Goal: Task Accomplishment & Management: Manage account settings

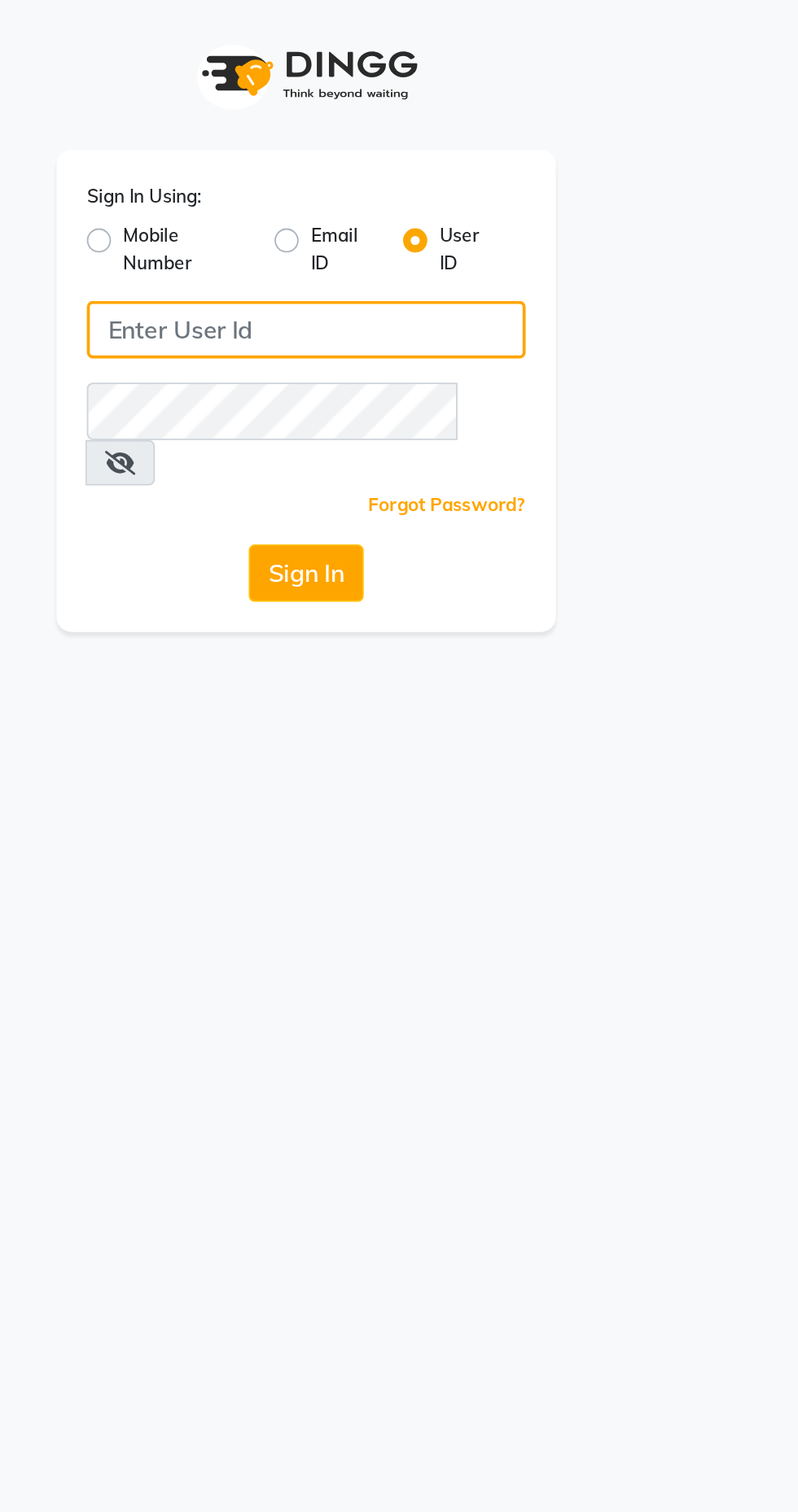
click at [458, 178] on input "Username" at bounding box center [398, 178] width 236 height 31
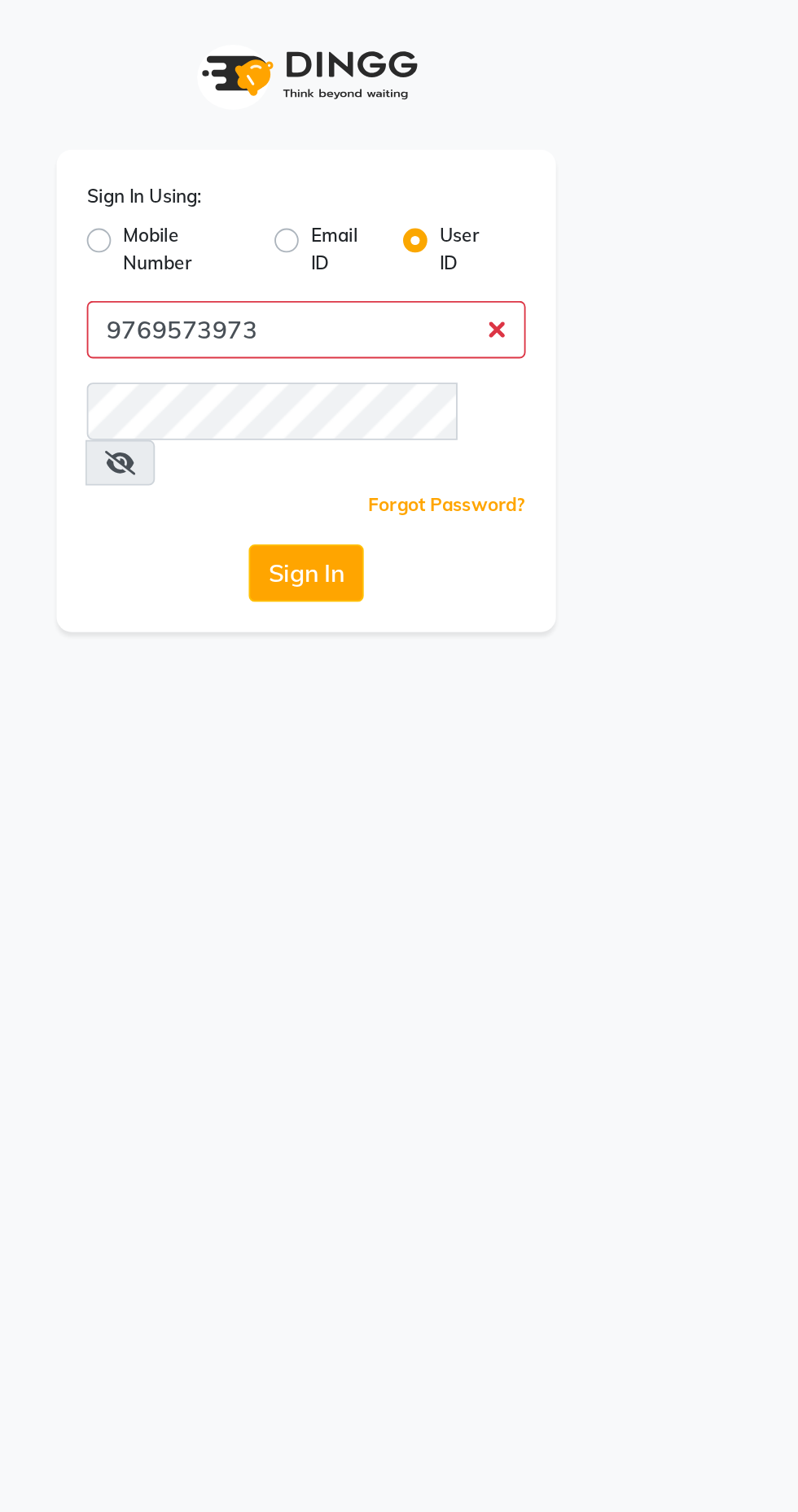
click at [368, 293] on button "Sign In" at bounding box center [399, 309] width 62 height 31
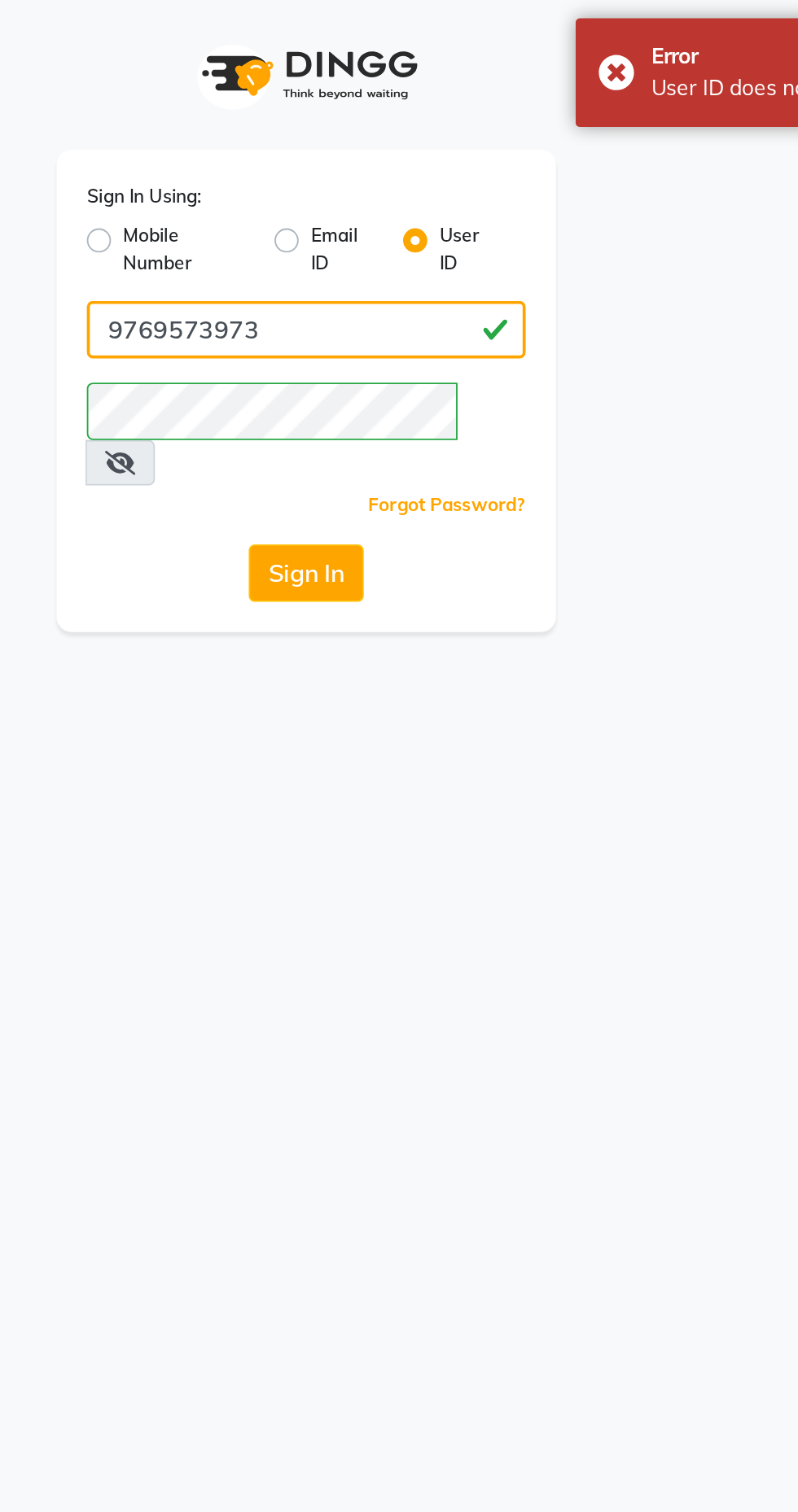
click at [393, 176] on input "9769573973" at bounding box center [398, 178] width 236 height 31
type input "9"
type input "Arjun123"
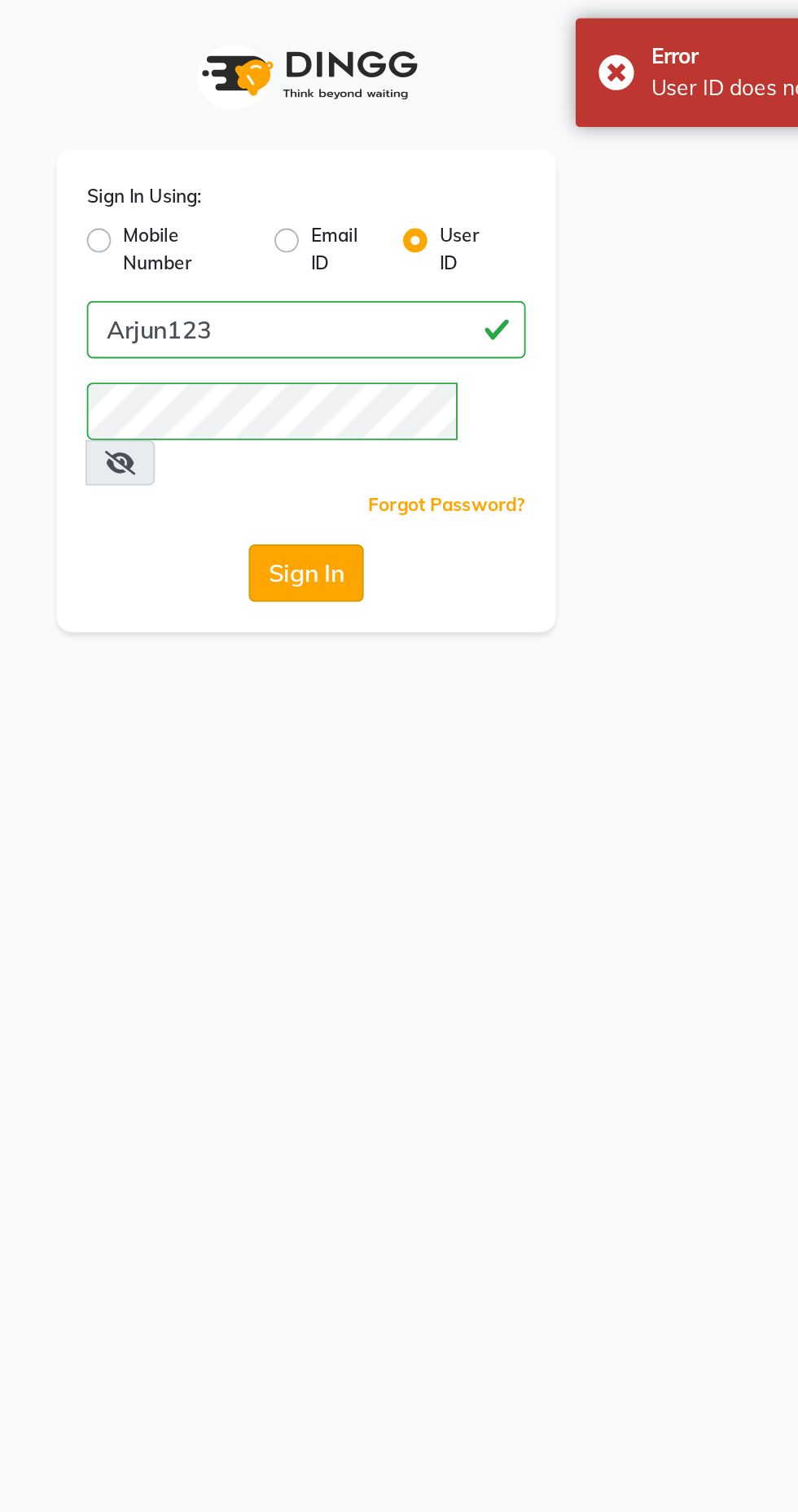
click at [402, 293] on button "Sign In" at bounding box center [399, 309] width 62 height 31
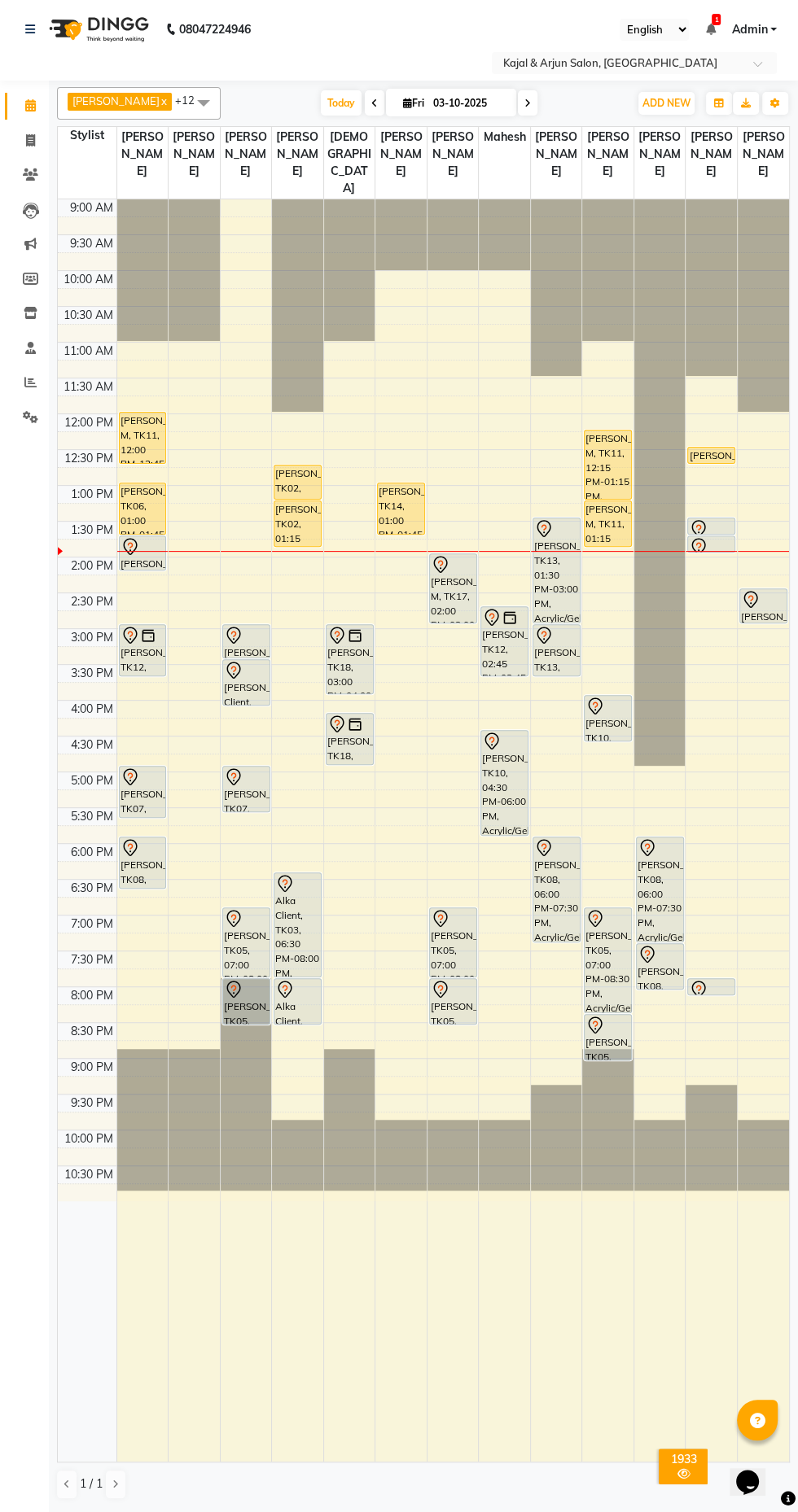
click at [524, 103] on icon at bounding box center [528, 103] width 7 height 9
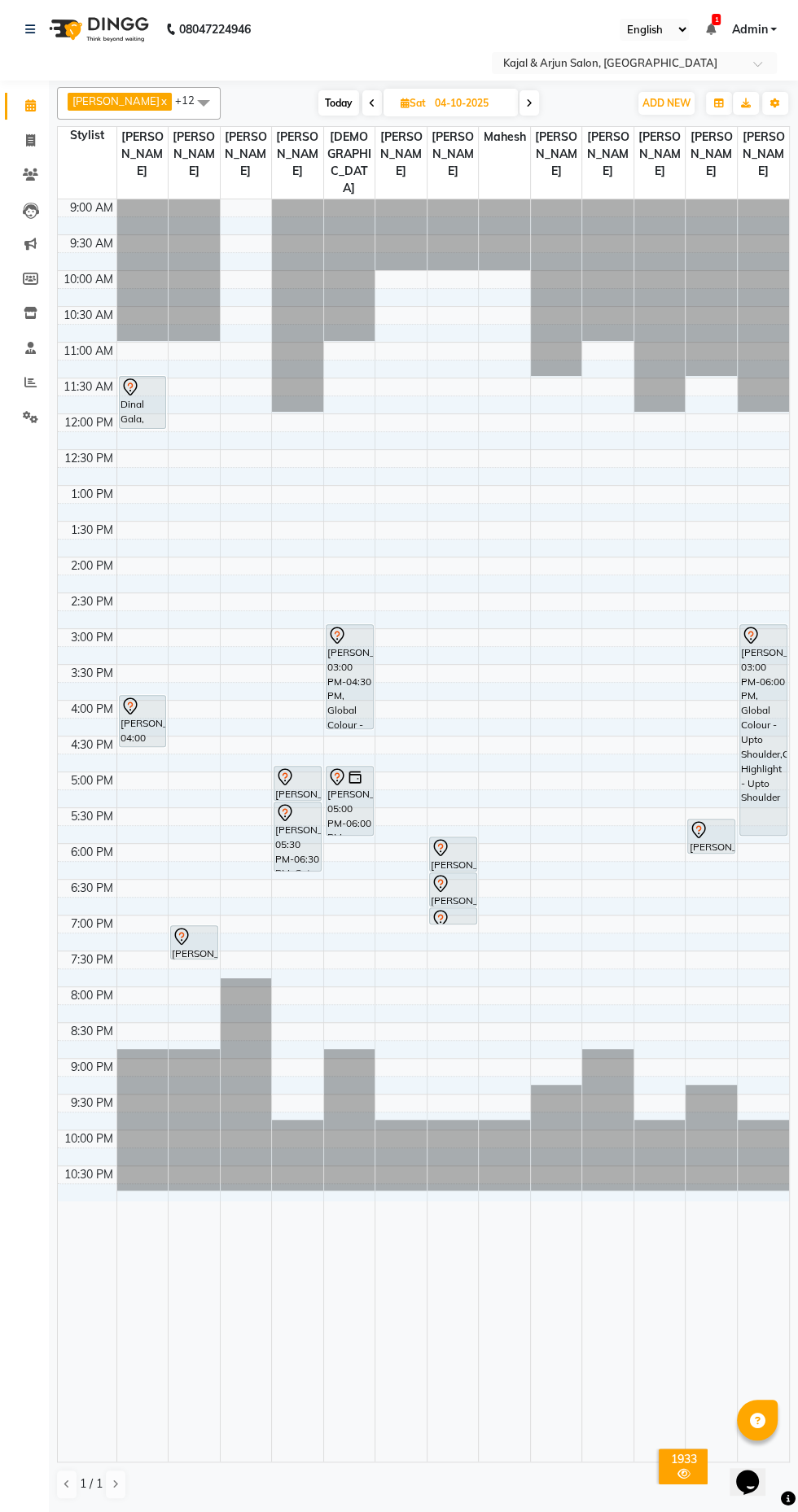
click at [369, 103] on icon at bounding box center [372, 103] width 7 height 9
type input "03-10-2025"
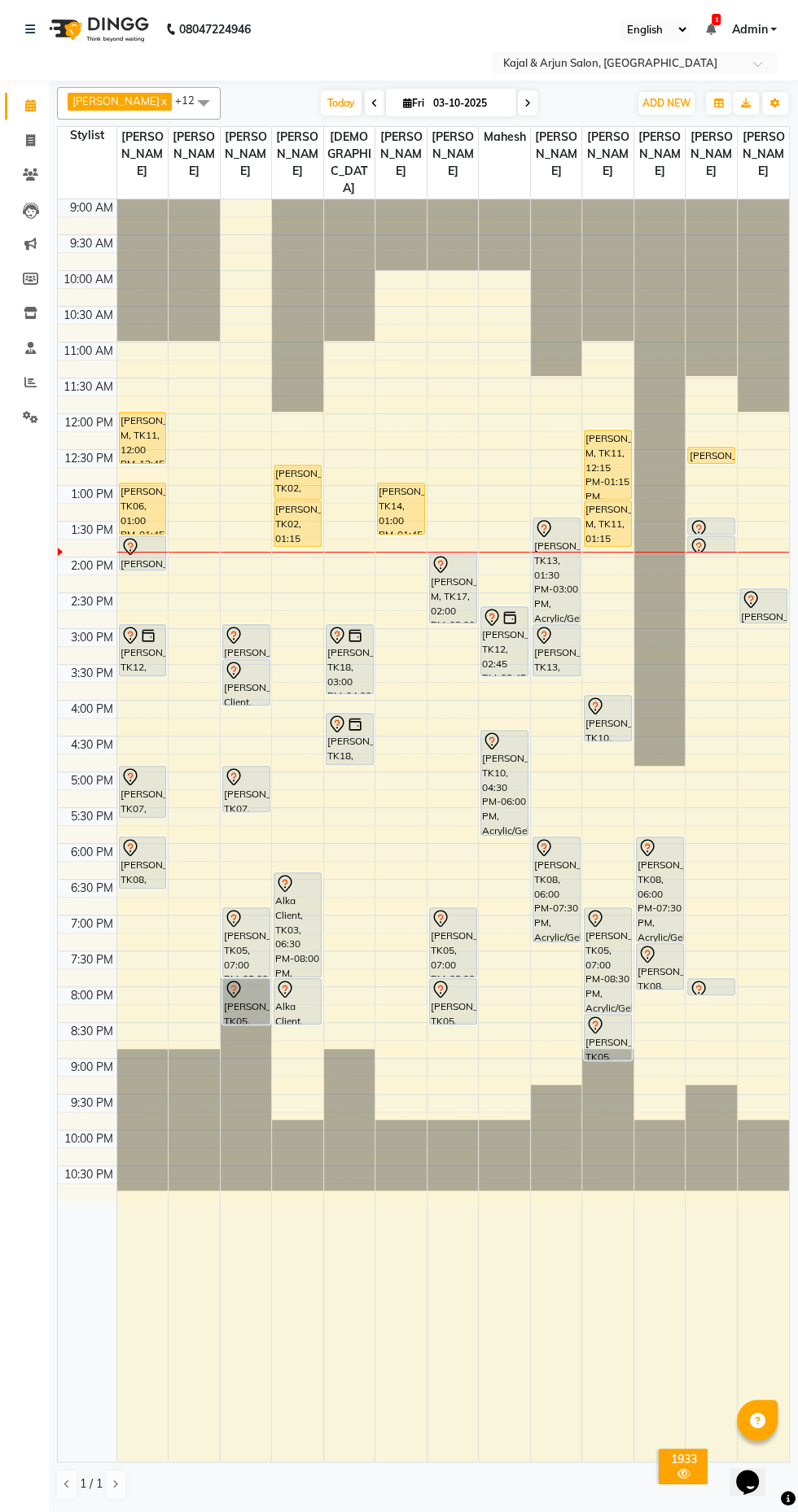
click at [504, 773] on div "[PERSON_NAME], TK10, 04:30 PM-06:00 PM, Acrylic/Gel Plain Extensions - Both Hand" at bounding box center [505, 782] width 46 height 104
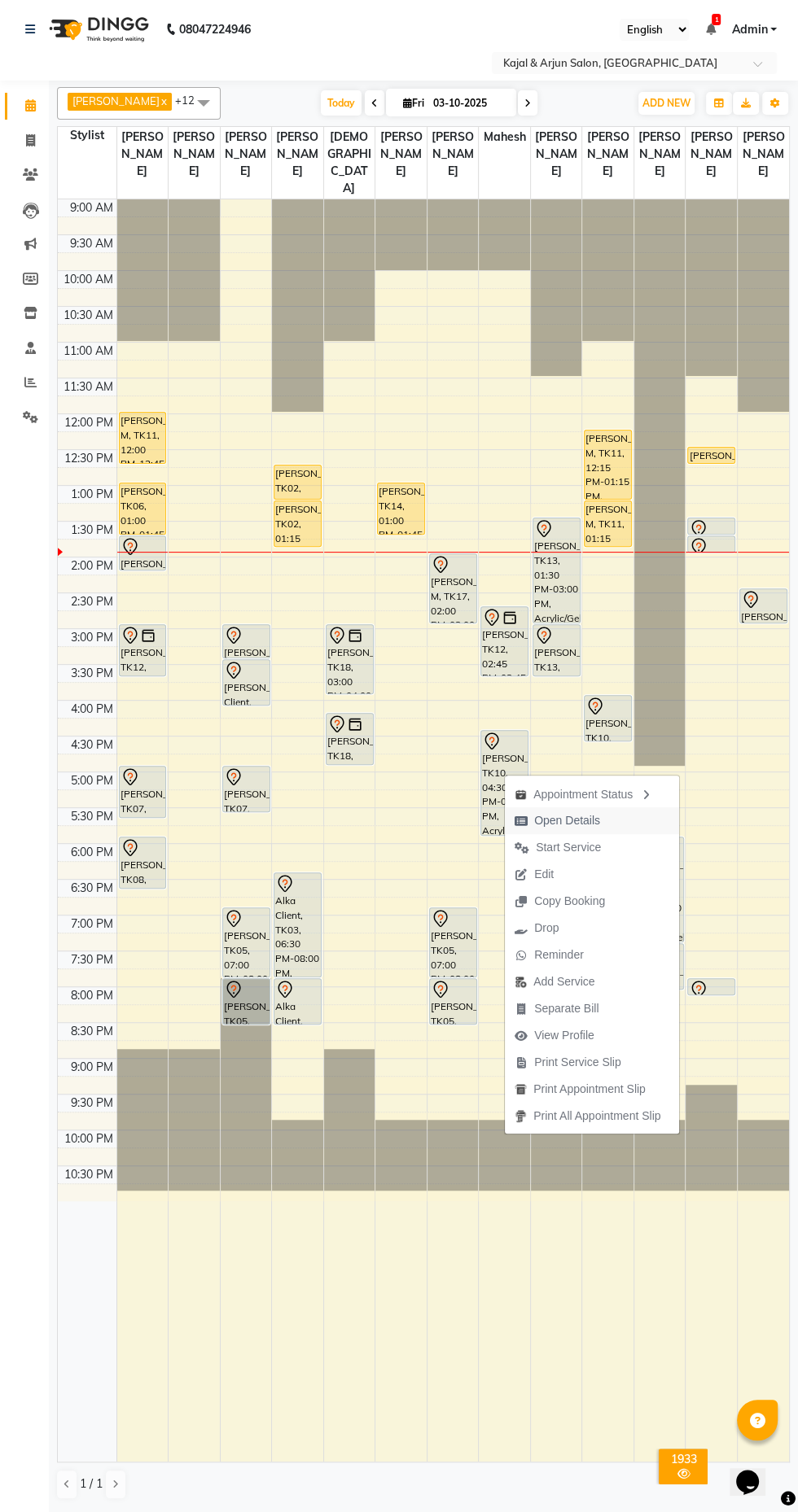
click at [576, 816] on span "Open Details" at bounding box center [566, 821] width 66 height 17
select select "7"
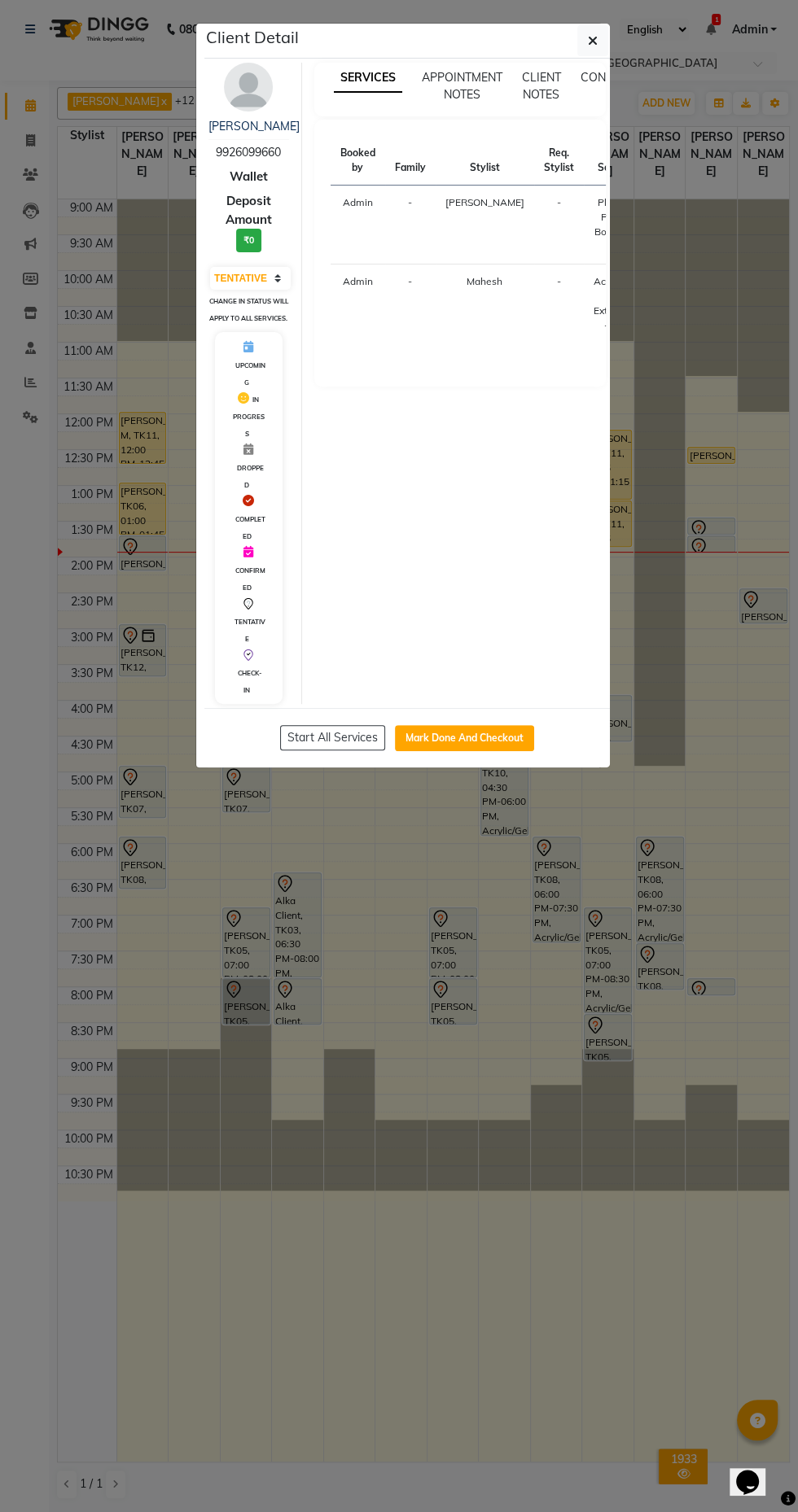
click at [521, 1260] on ngb-modal-window "Client Detail [PERSON_NAME] 9926099660 Wallet Deposit Amount ₹0 Select IN SERVI…" at bounding box center [399, 756] width 798 height 1512
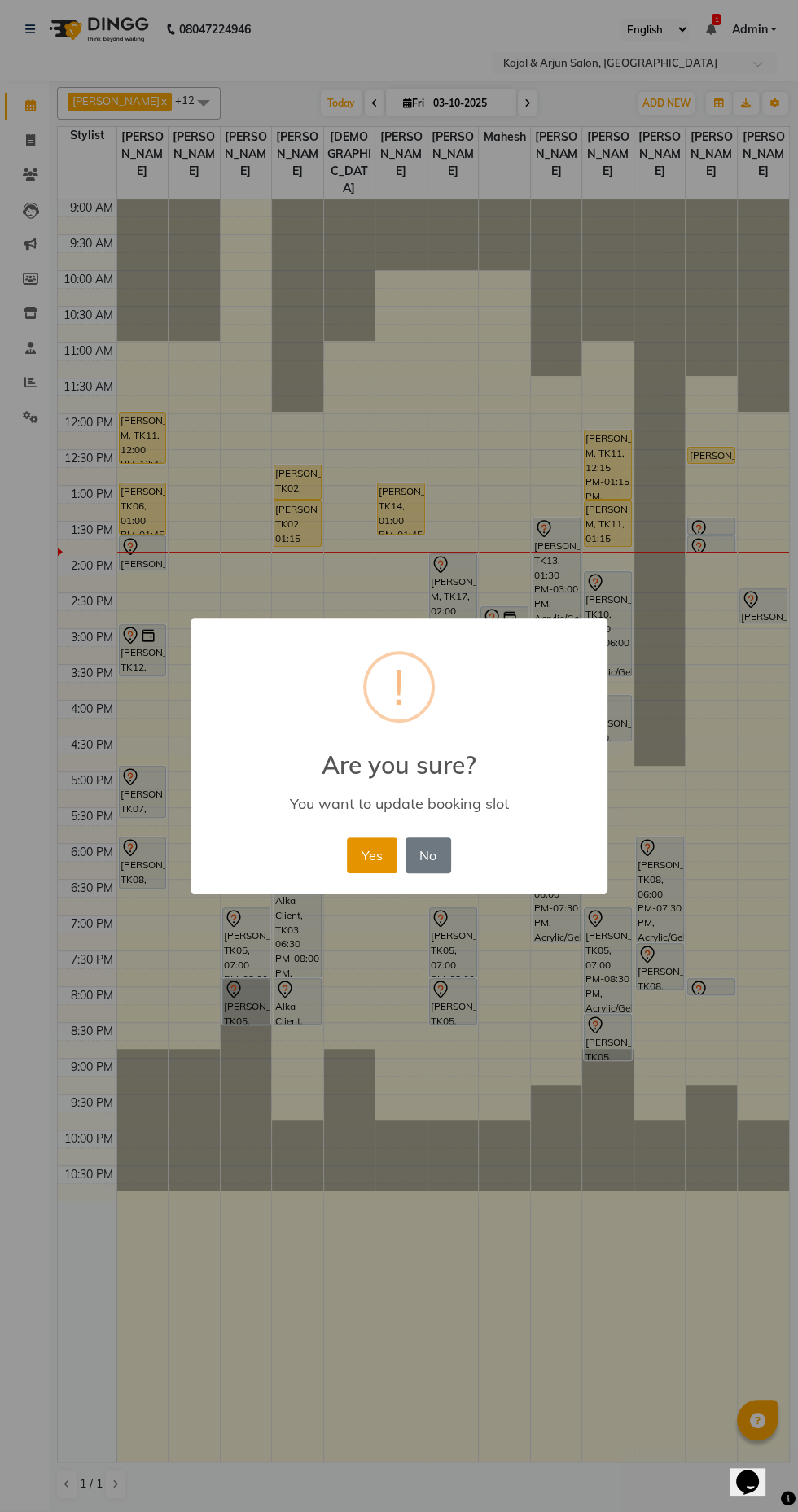
click at [376, 847] on button "Yes" at bounding box center [372, 855] width 50 height 36
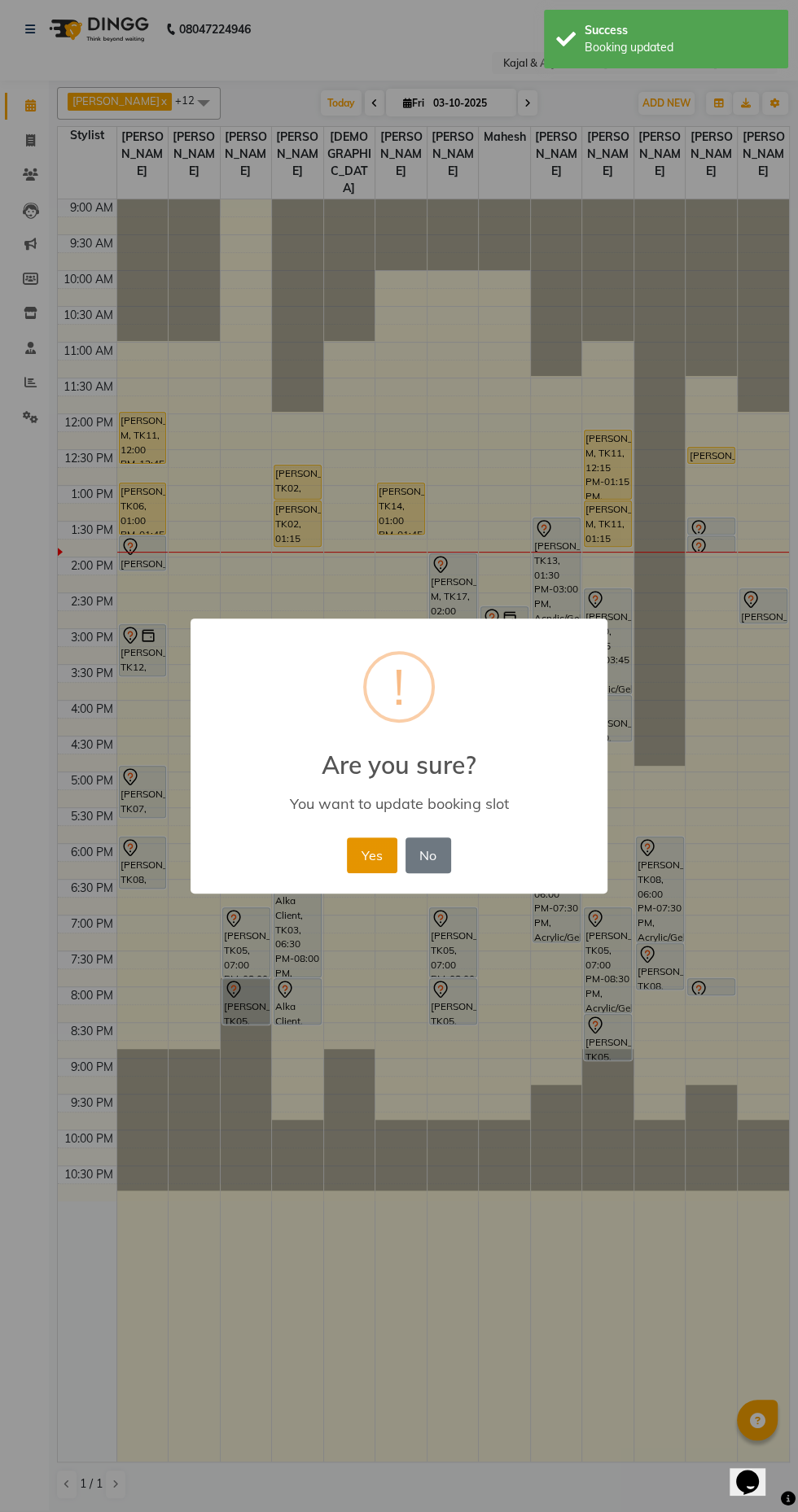
click at [361, 860] on button "Yes" at bounding box center [372, 855] width 50 height 36
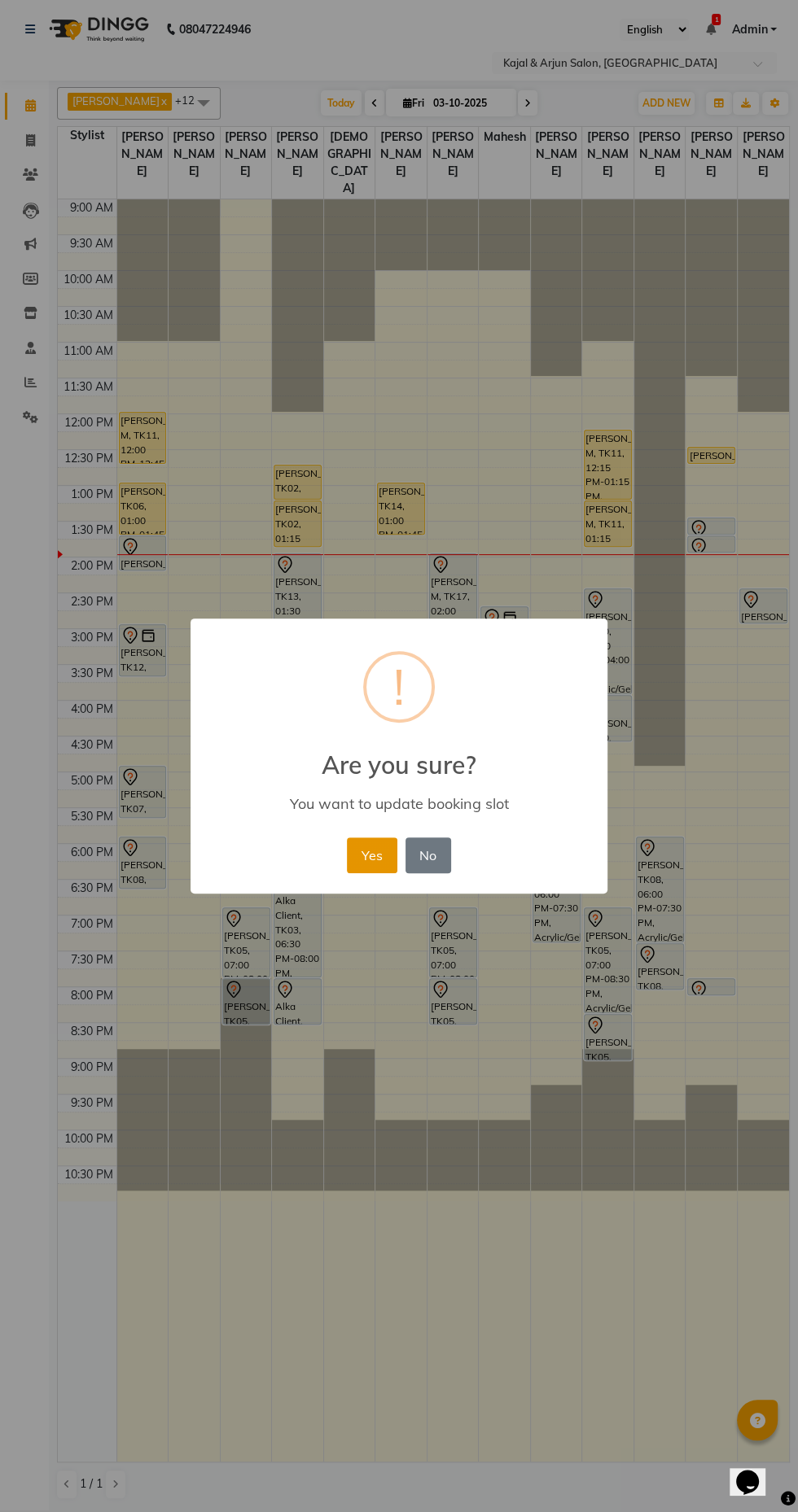
click at [372, 852] on button "Yes" at bounding box center [372, 855] width 50 height 36
